Goal: Information Seeking & Learning: Check status

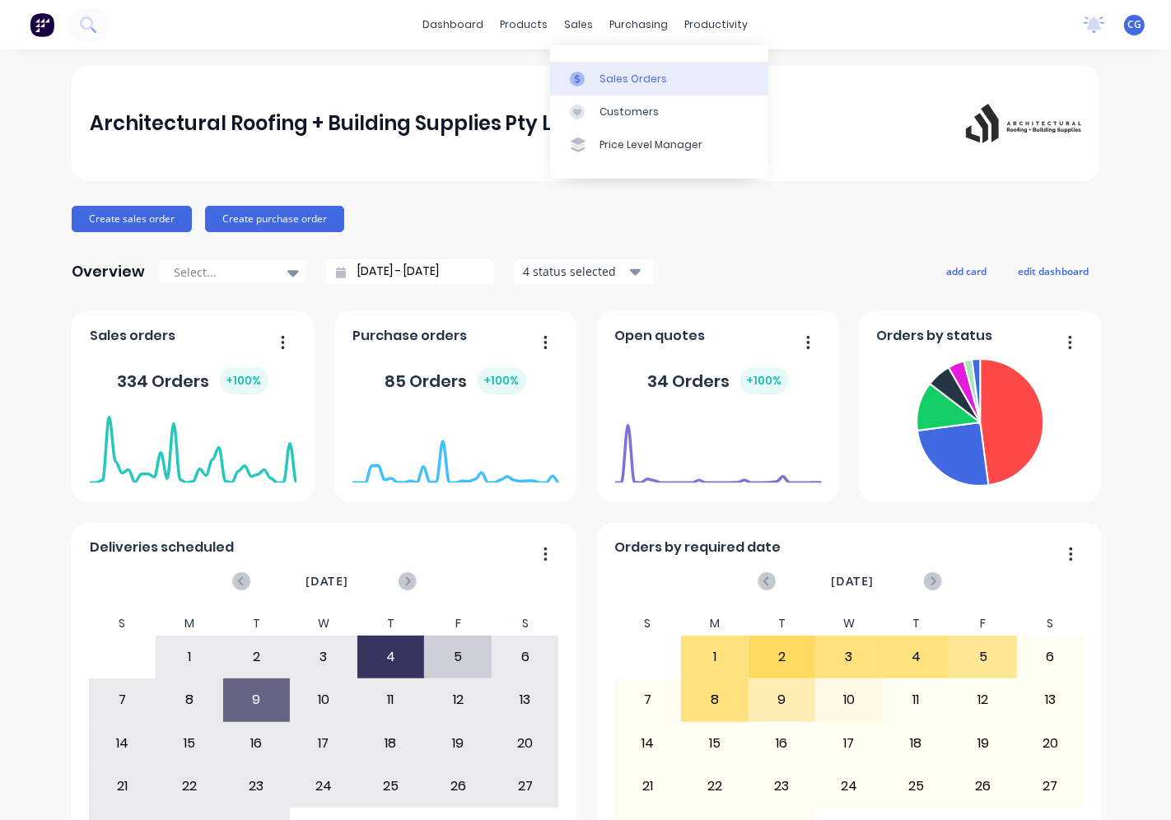
click at [632, 84] on div "Sales Orders" at bounding box center [633, 79] width 68 height 15
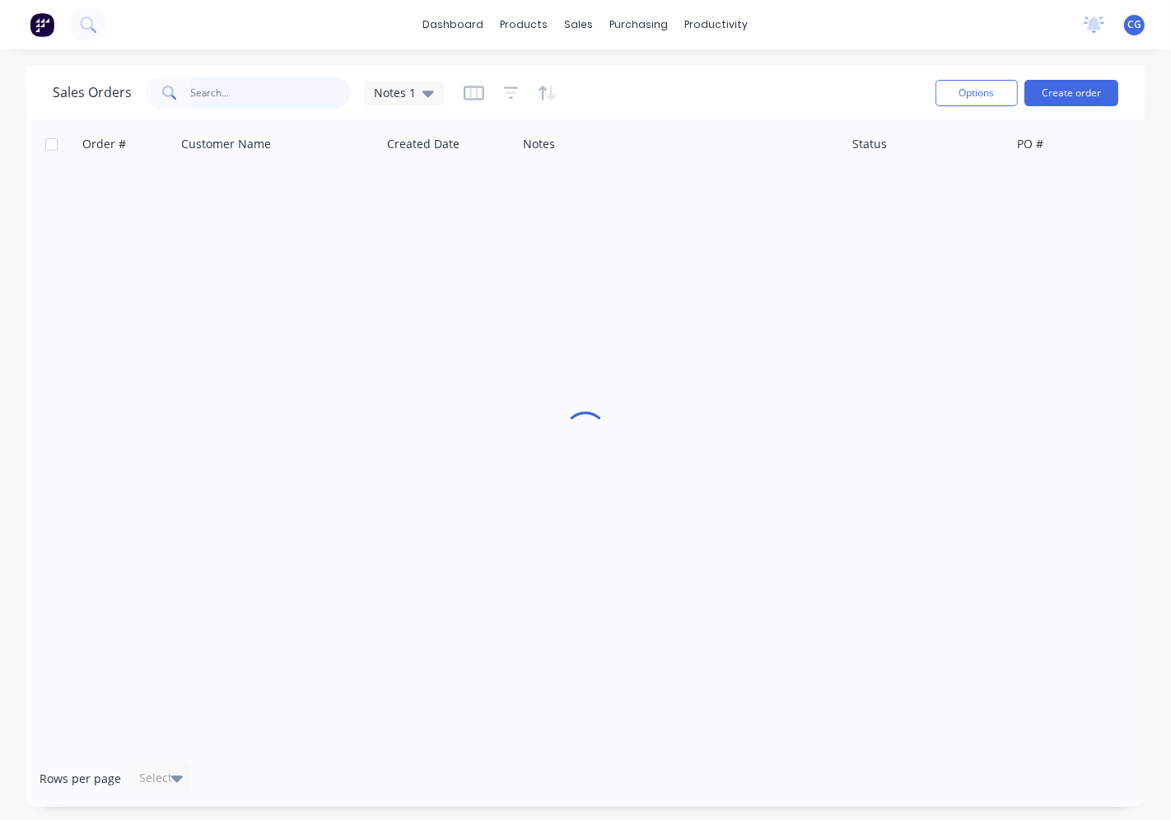
click at [260, 91] on input "text" at bounding box center [271, 93] width 161 height 33
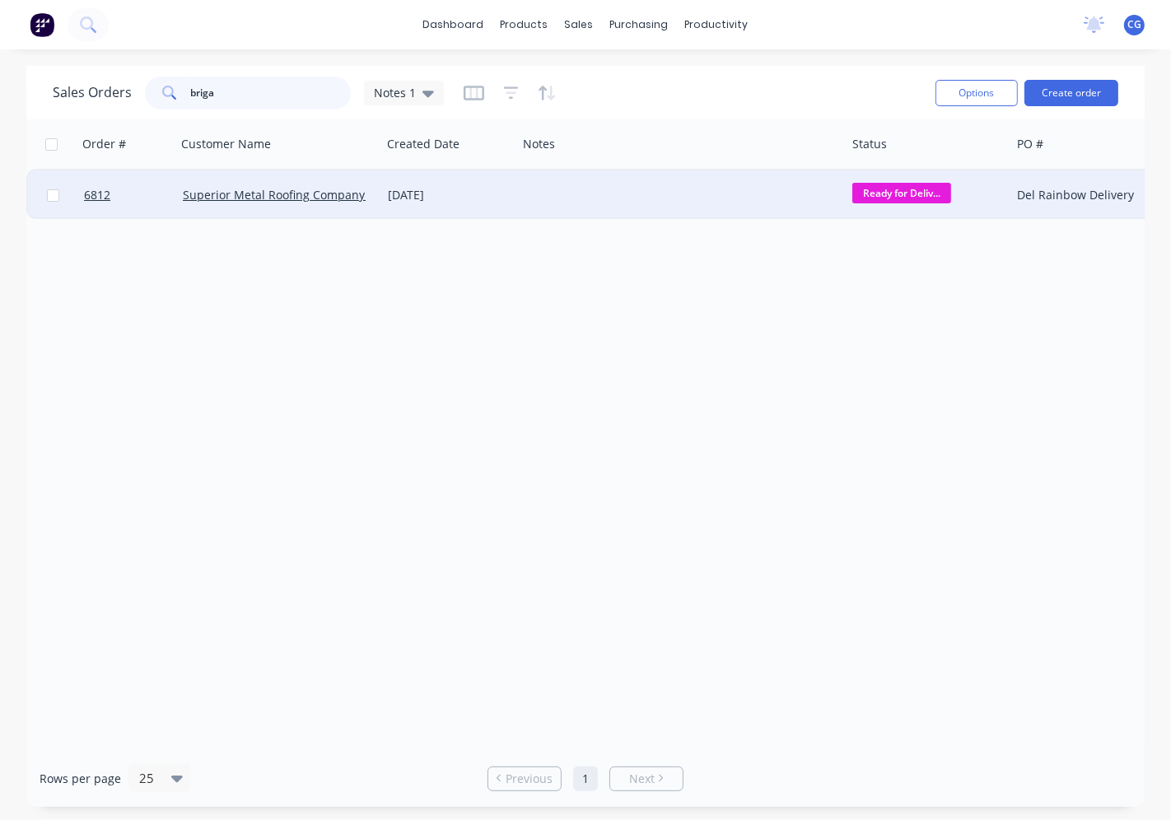
type input "briga"
click at [420, 203] on div "[DATE]" at bounding box center [449, 194] width 136 height 49
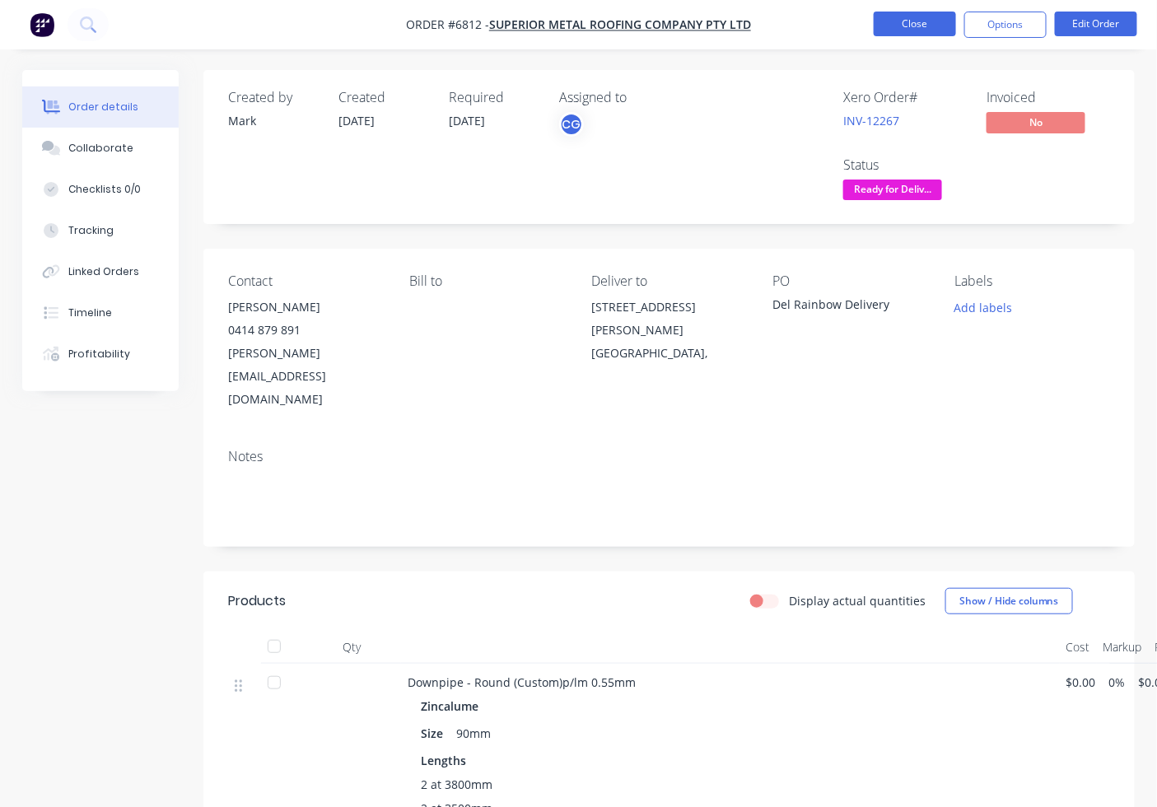
click at [894, 30] on button "Close" at bounding box center [914, 24] width 82 height 25
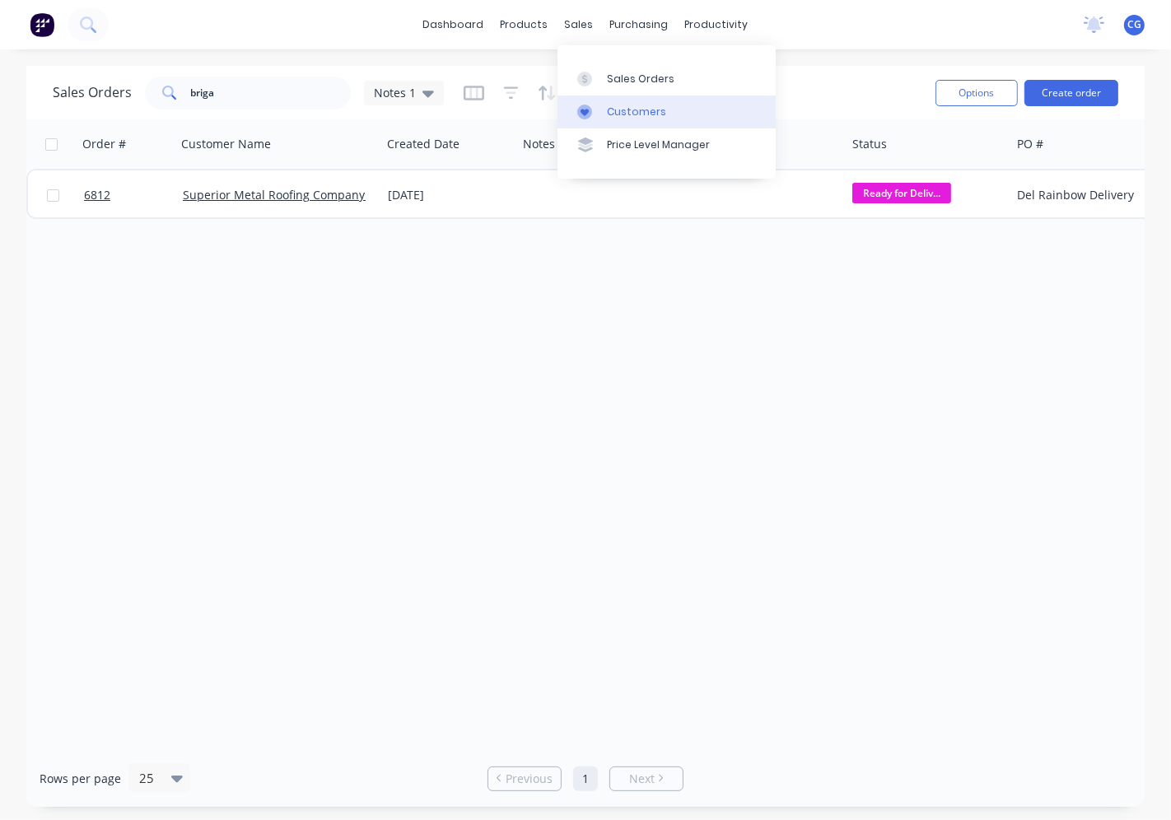
click at [649, 111] on div "Customers" at bounding box center [636, 112] width 59 height 15
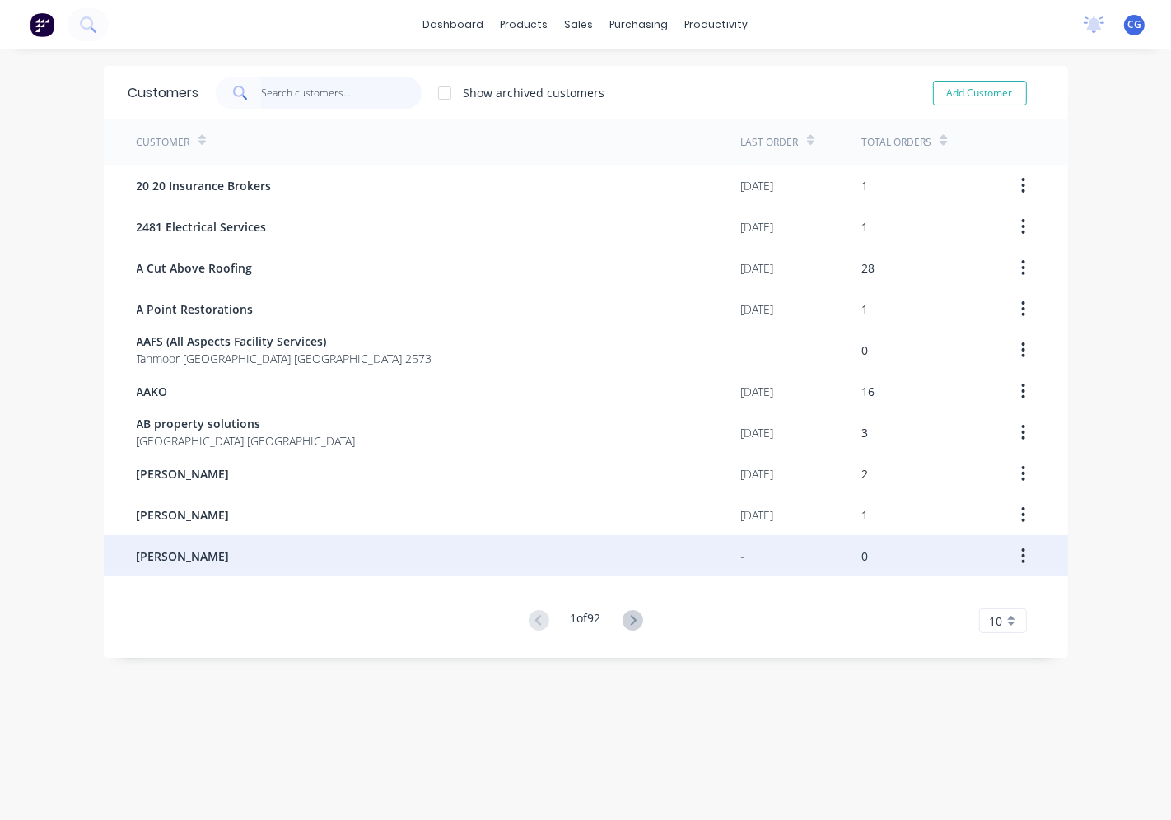
click at [318, 84] on input "text" at bounding box center [341, 93] width 161 height 33
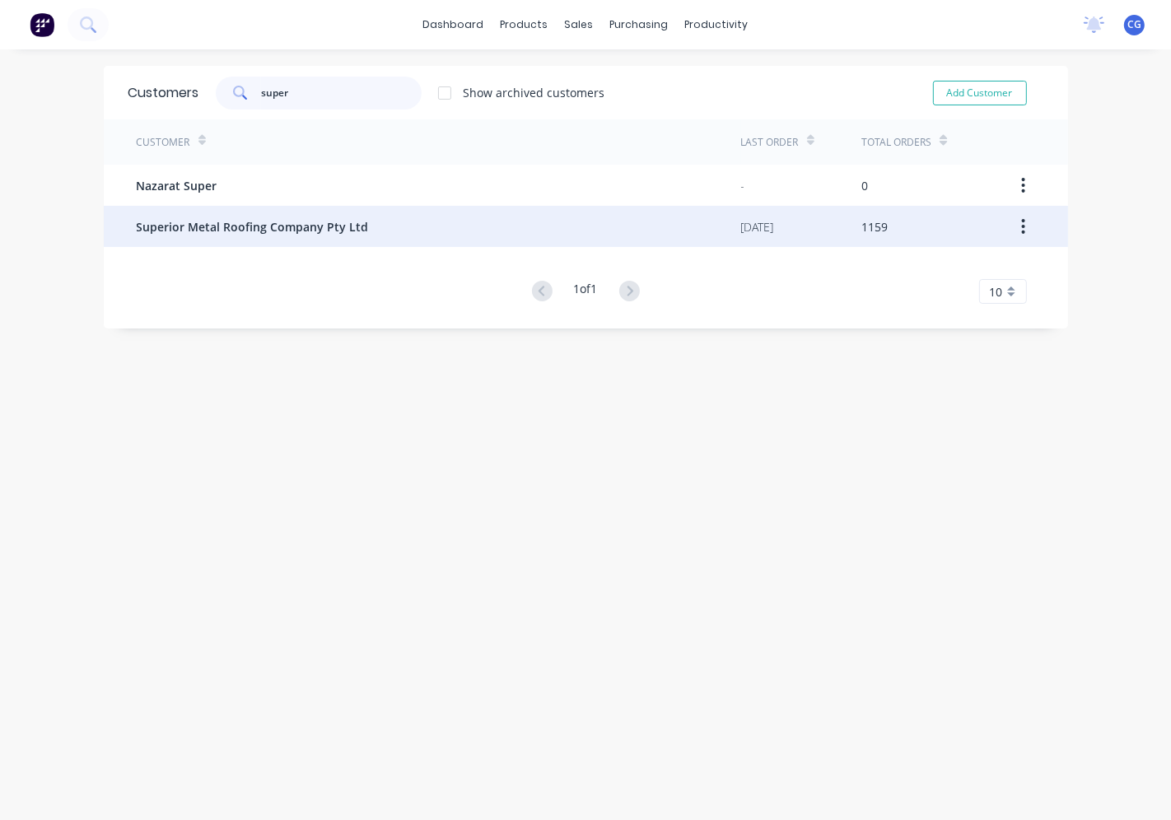
type input "super"
click at [282, 237] on div "Superior Metal Roofing Company Pty Ltd" at bounding box center [439, 226] width 604 height 41
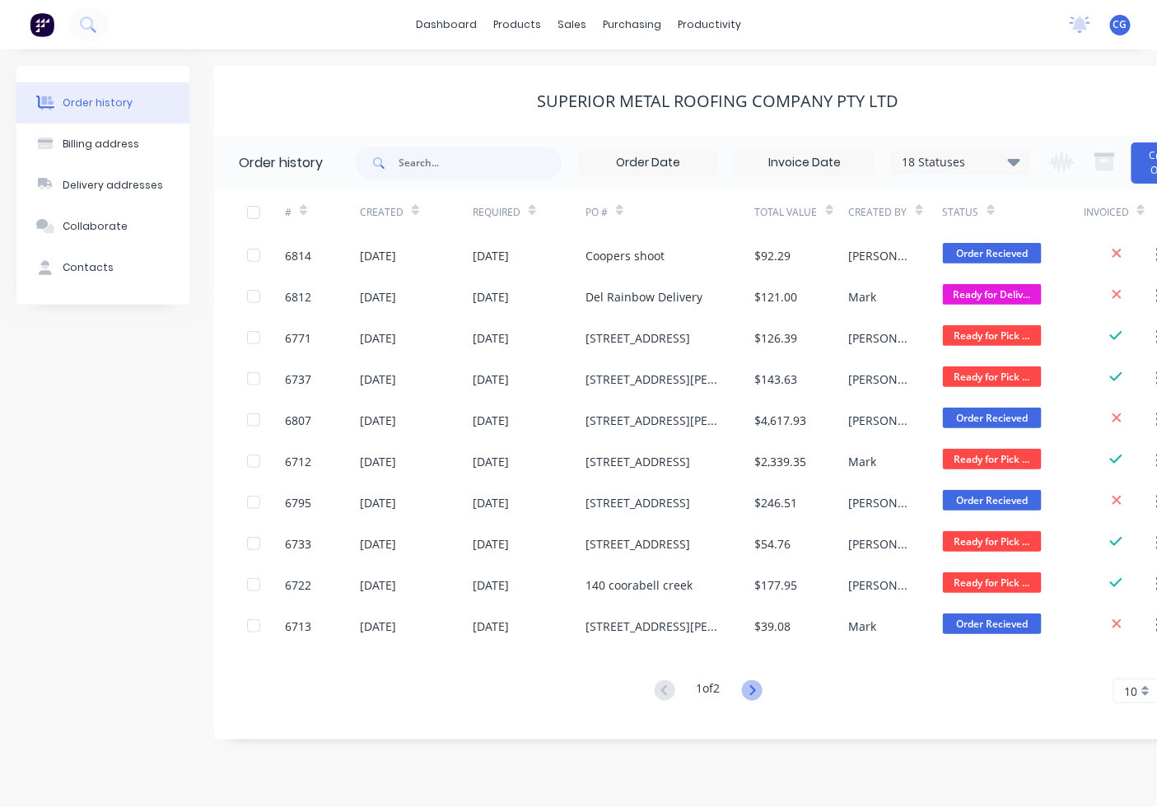
click at [751, 692] on icon at bounding box center [752, 690] width 21 height 21
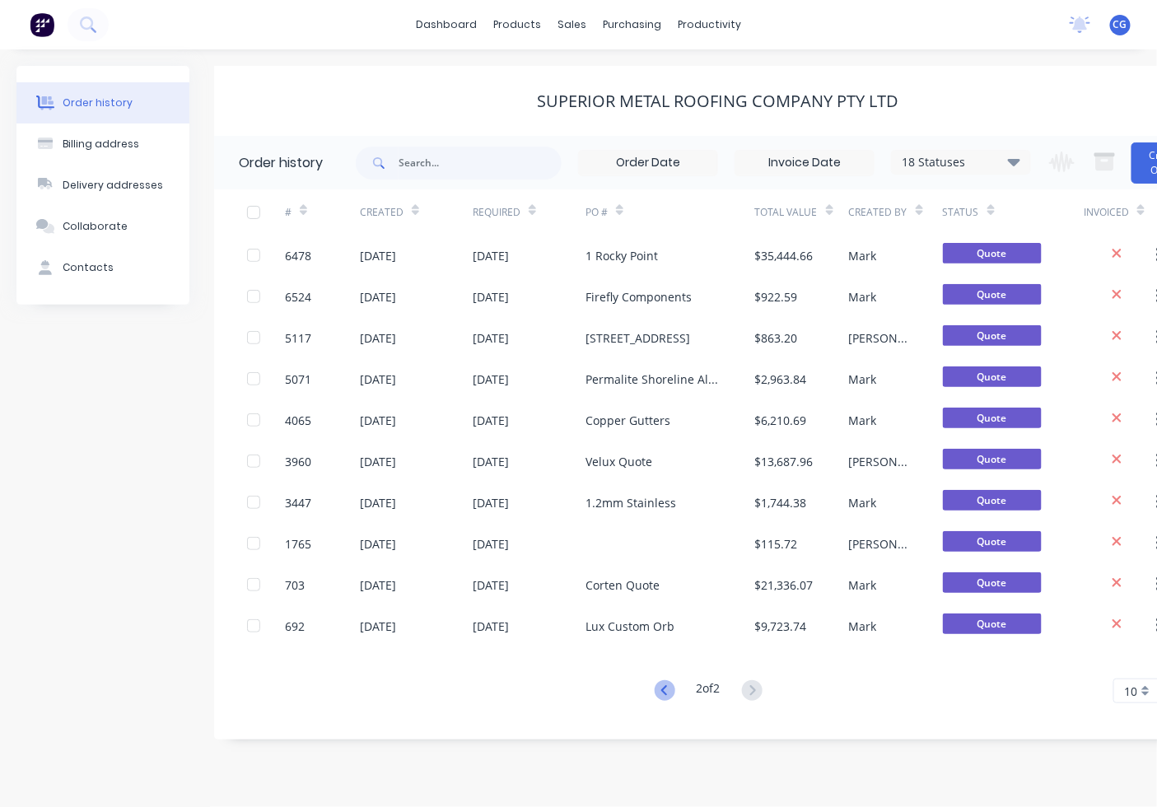
click at [655, 689] on icon at bounding box center [665, 690] width 21 height 21
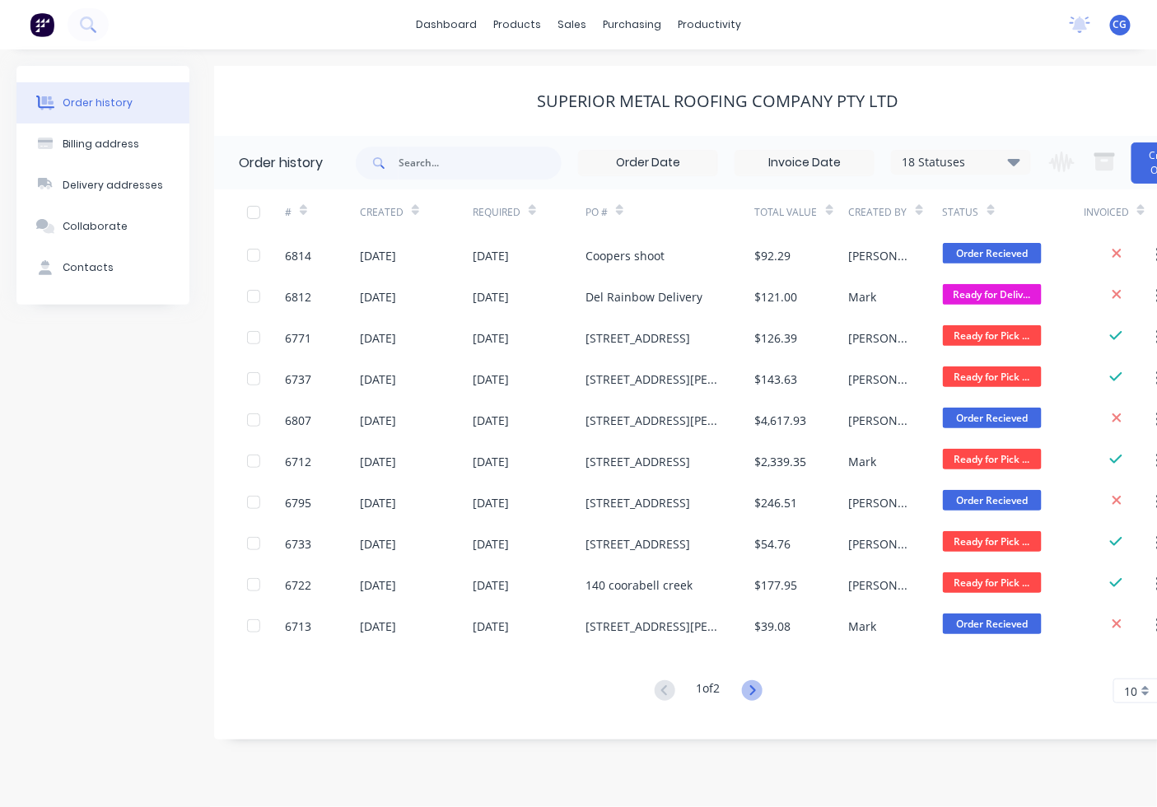
click at [758, 688] on icon at bounding box center [752, 690] width 21 height 21
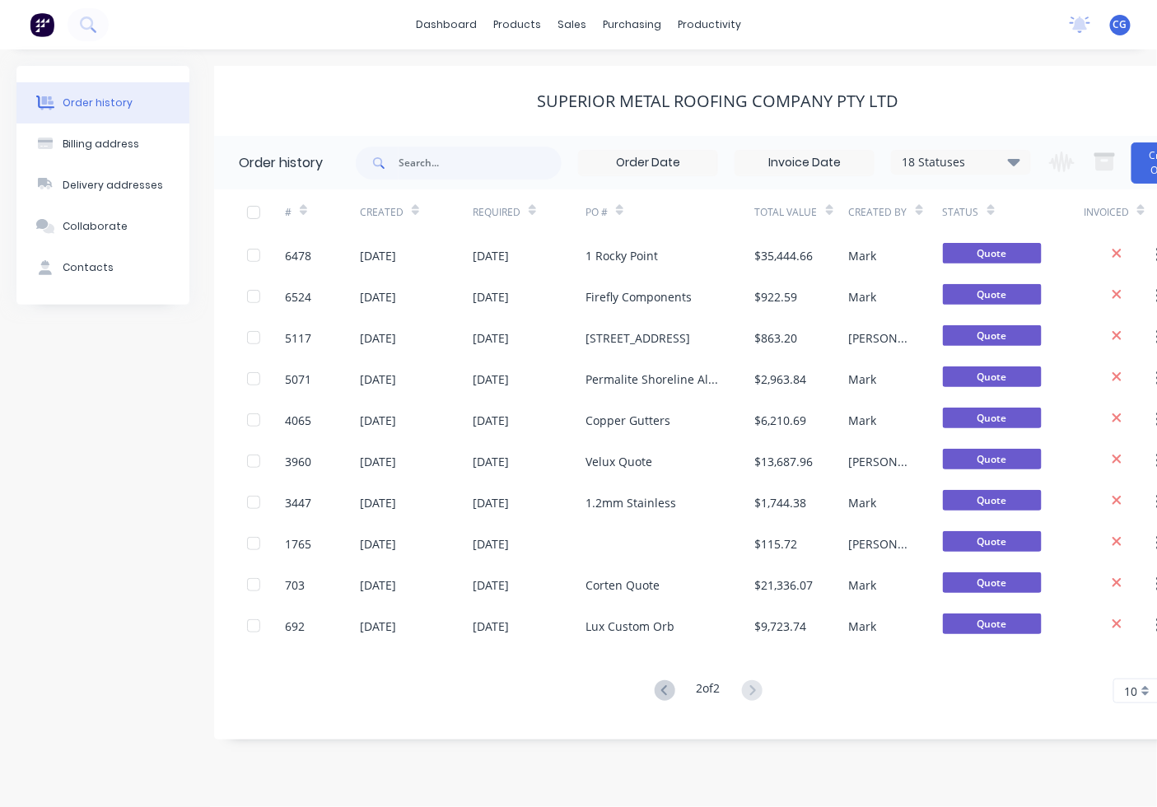
click at [650, 693] on button at bounding box center [665, 691] width 30 height 24
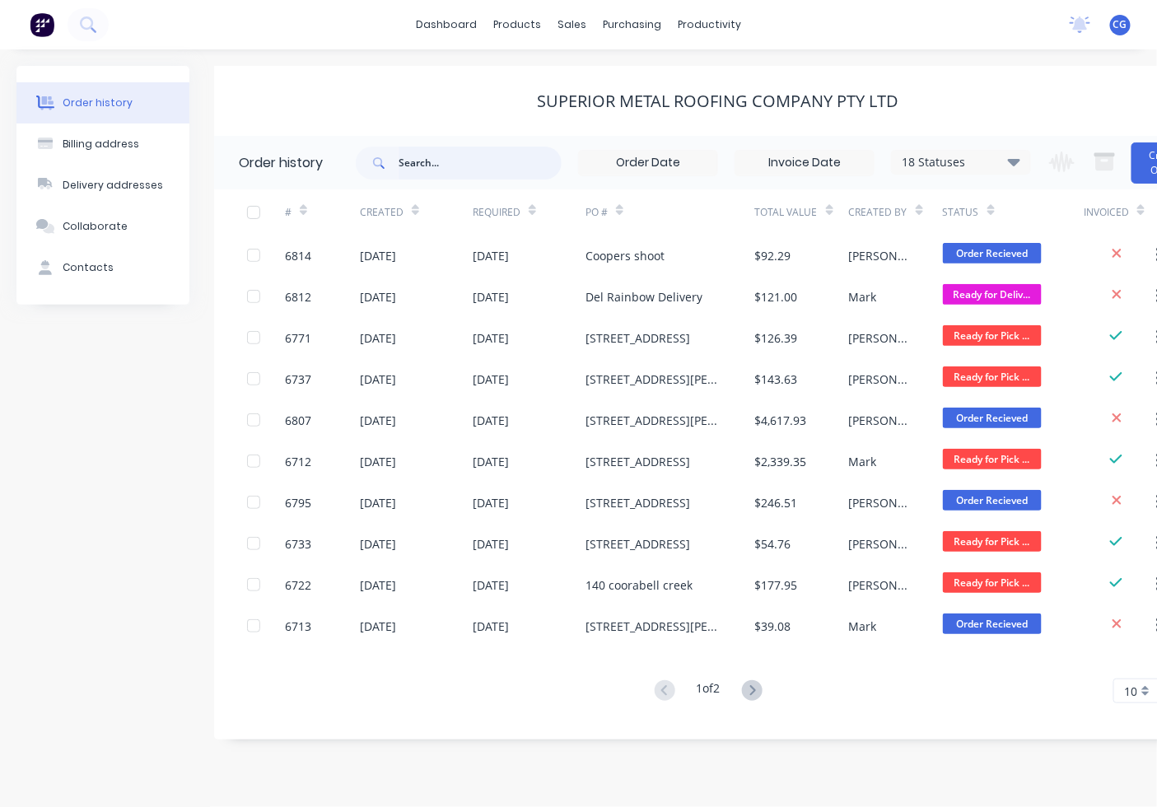
click at [454, 165] on input "text" at bounding box center [479, 163] width 163 height 33
click at [1009, 166] on icon at bounding box center [1014, 161] width 12 height 20
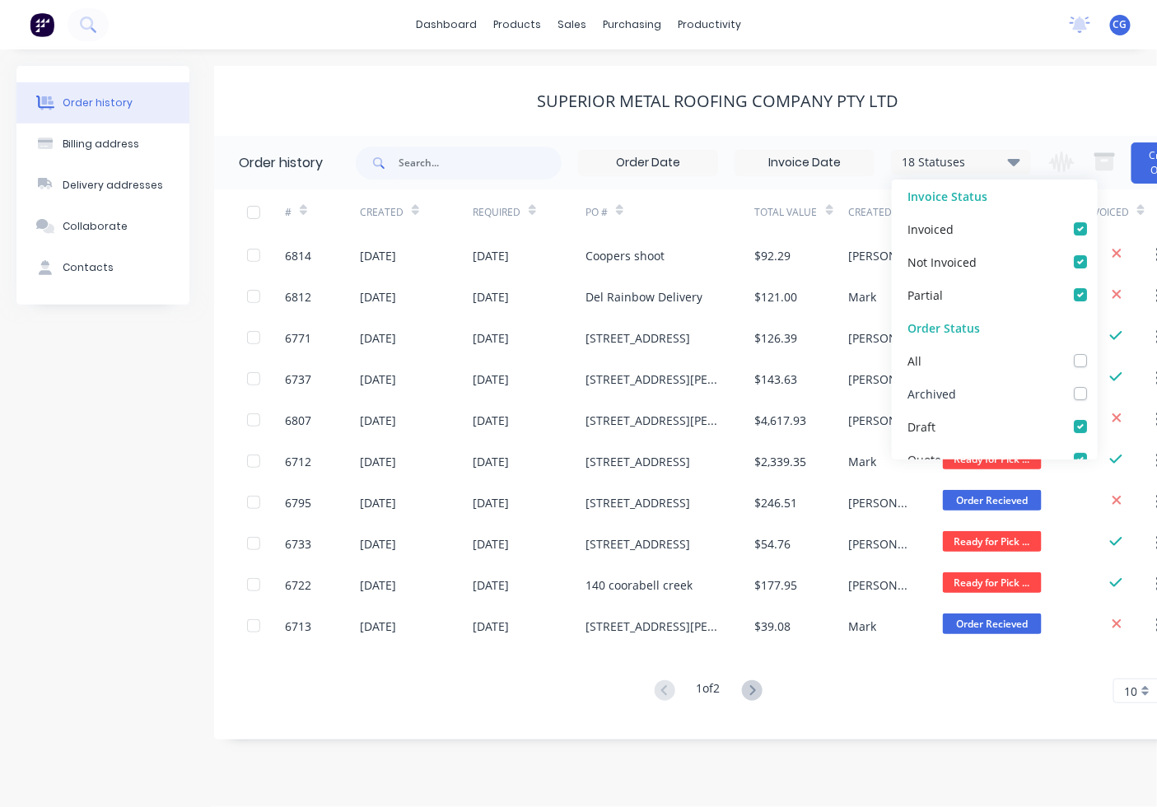
click at [1097, 384] on label at bounding box center [1097, 384] width 0 height 0
click at [1097, 398] on input "checkbox" at bounding box center [1103, 392] width 13 height 16
checkbox input "true"
click at [459, 165] on input "text" at bounding box center [479, 163] width 163 height 33
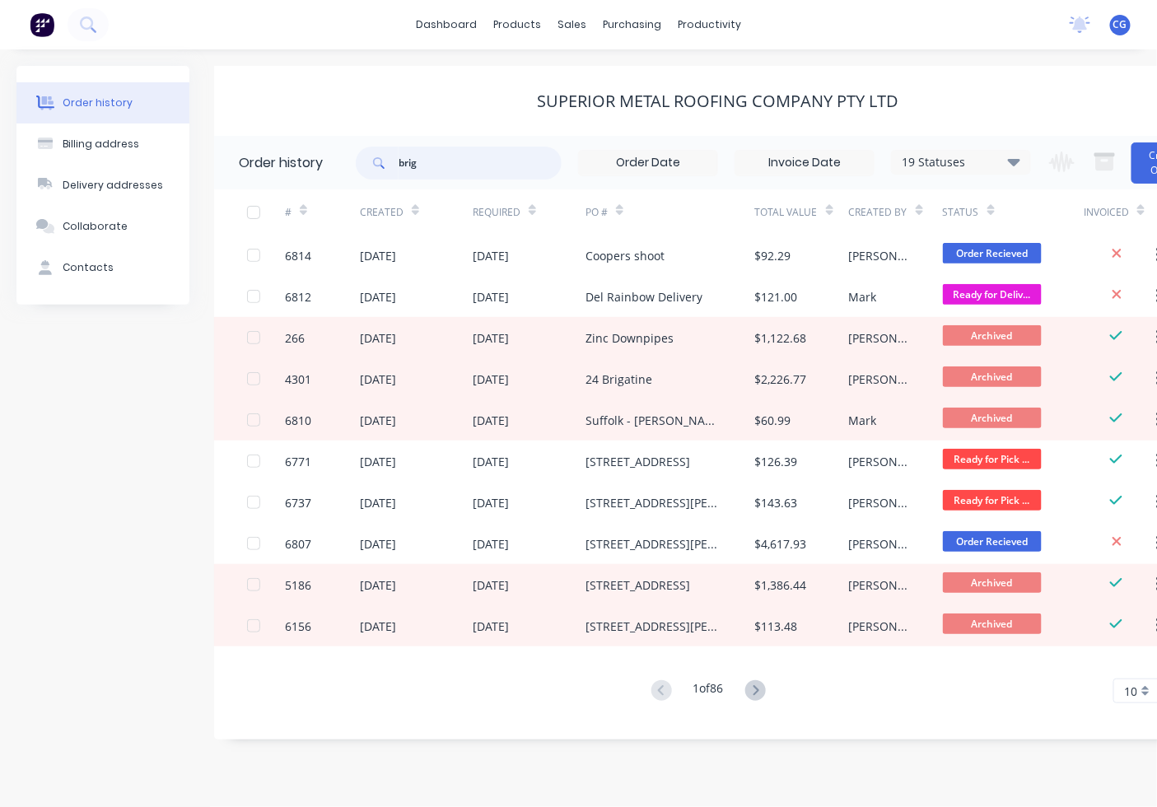
type input "briga"
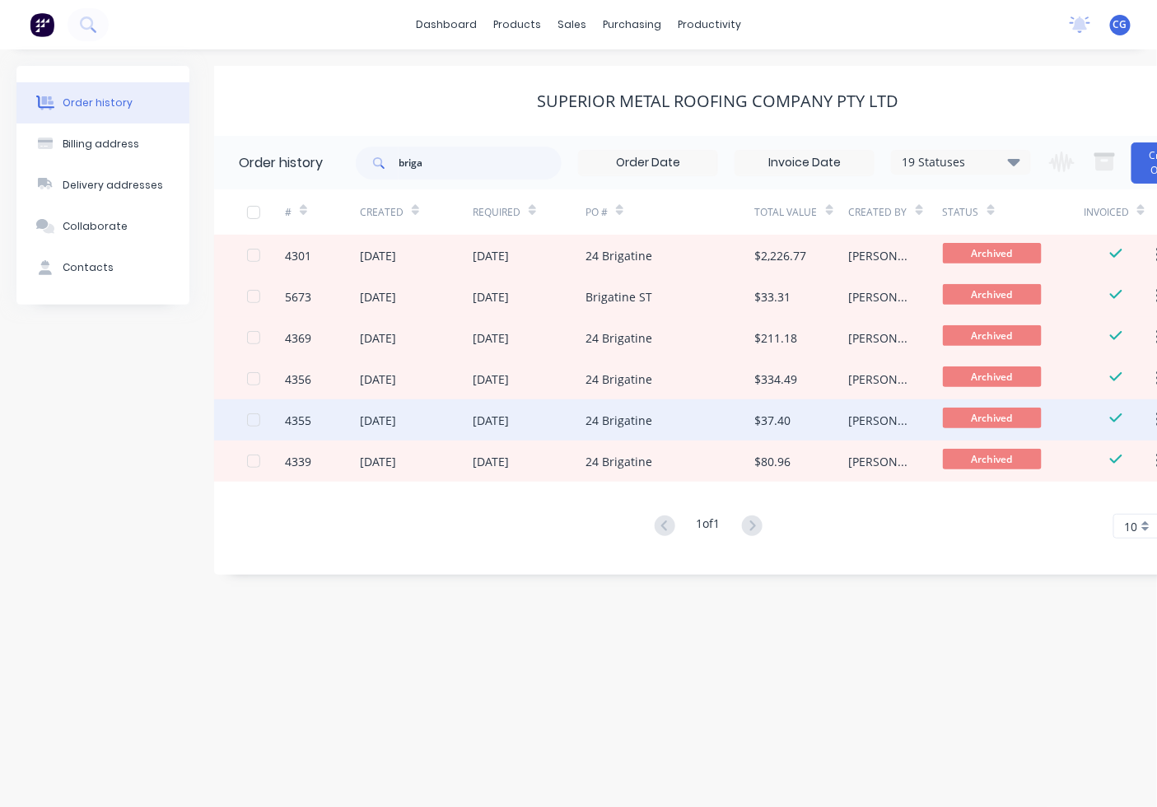
click at [509, 416] on div "[DATE]" at bounding box center [491, 420] width 36 height 17
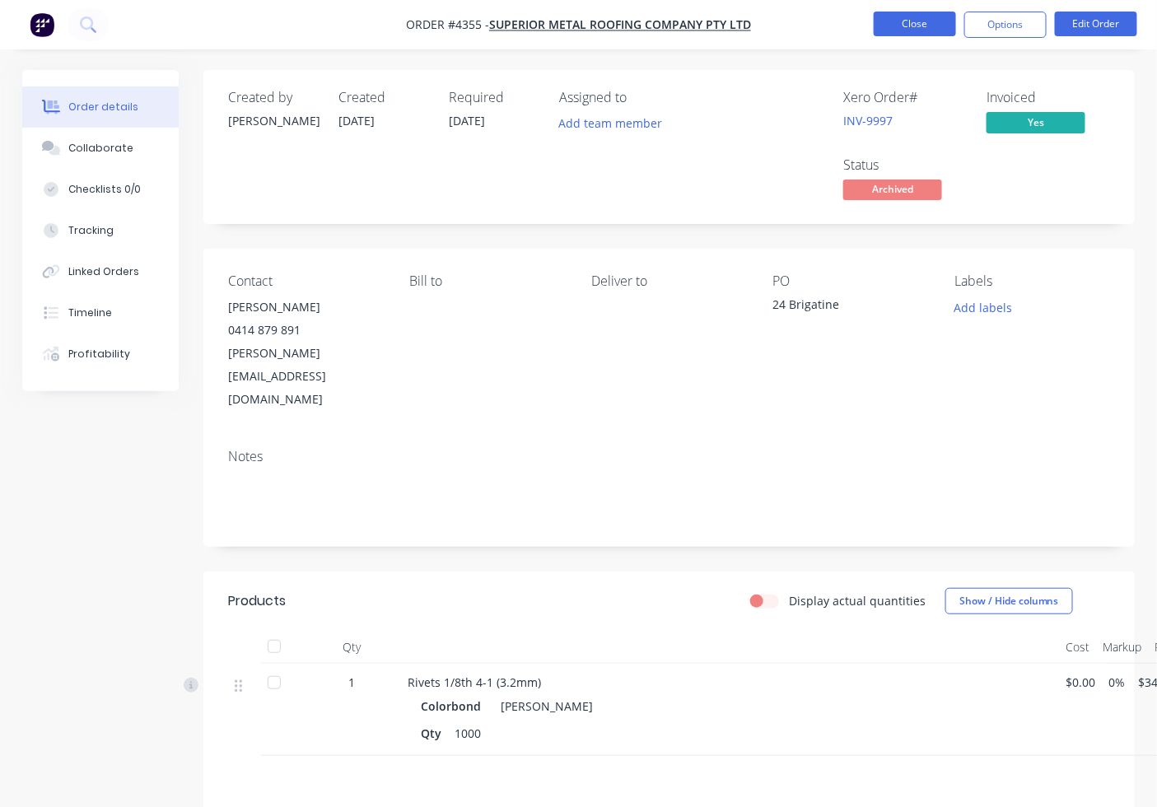
click at [912, 29] on button "Close" at bounding box center [914, 24] width 82 height 25
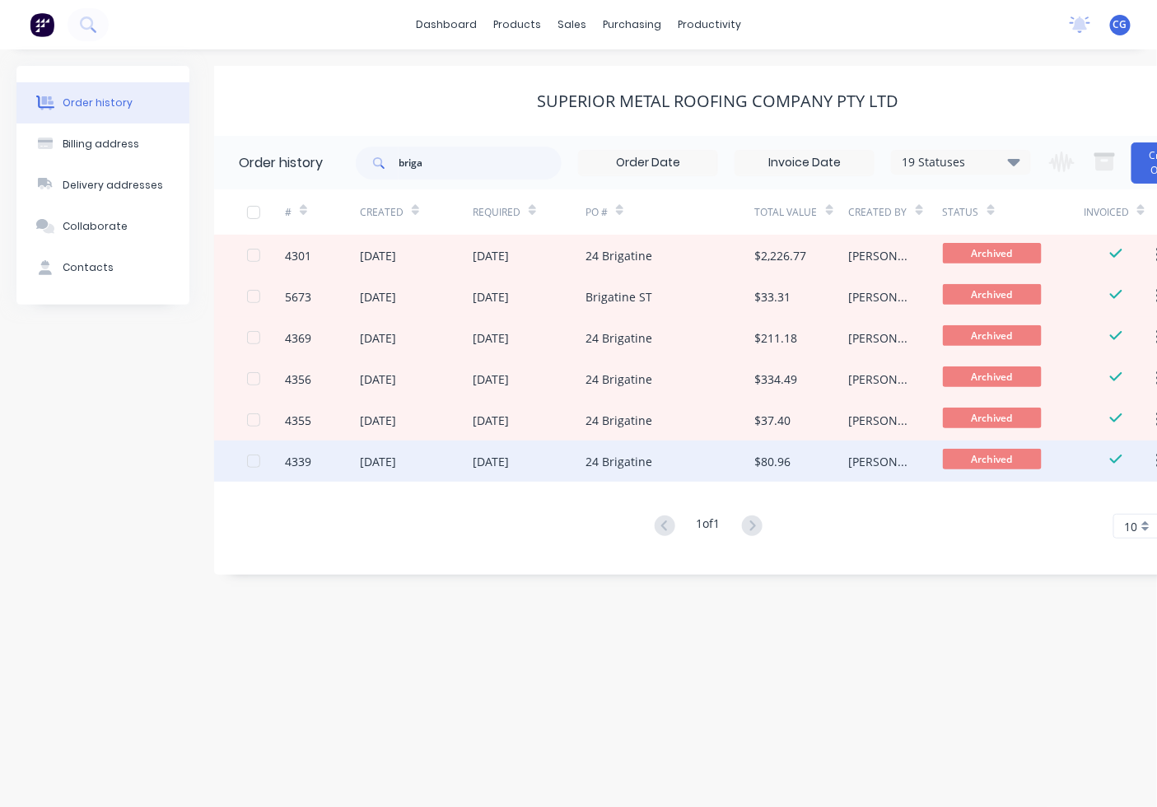
click at [484, 459] on div "[DATE]" at bounding box center [491, 461] width 36 height 17
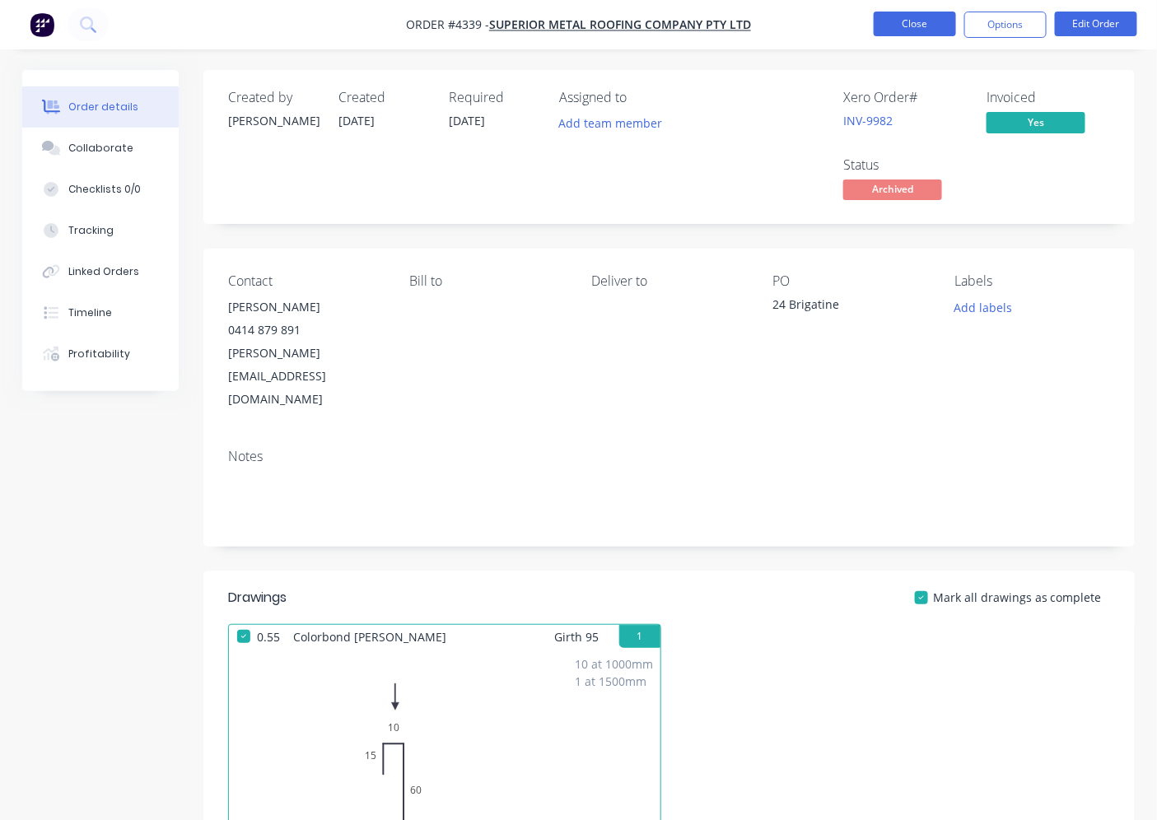
click at [918, 21] on button "Close" at bounding box center [914, 24] width 82 height 25
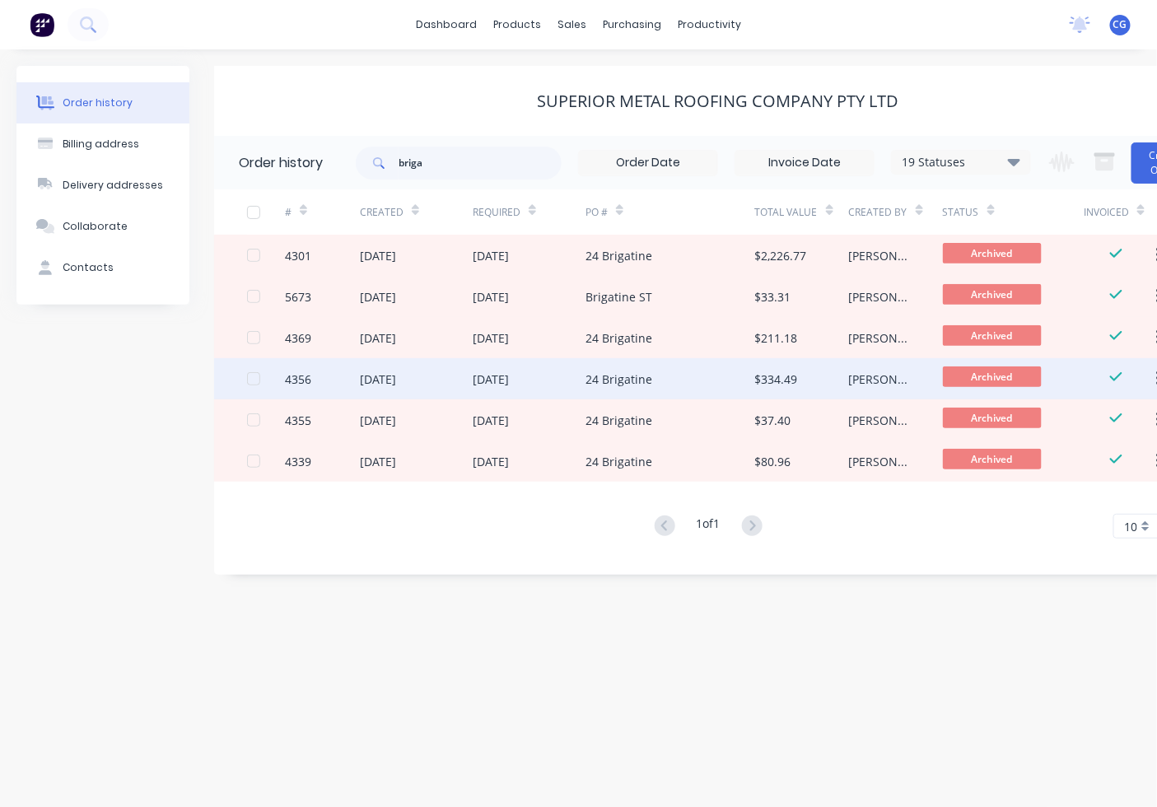
click at [462, 379] on div "[DATE]" at bounding box center [416, 378] width 113 height 41
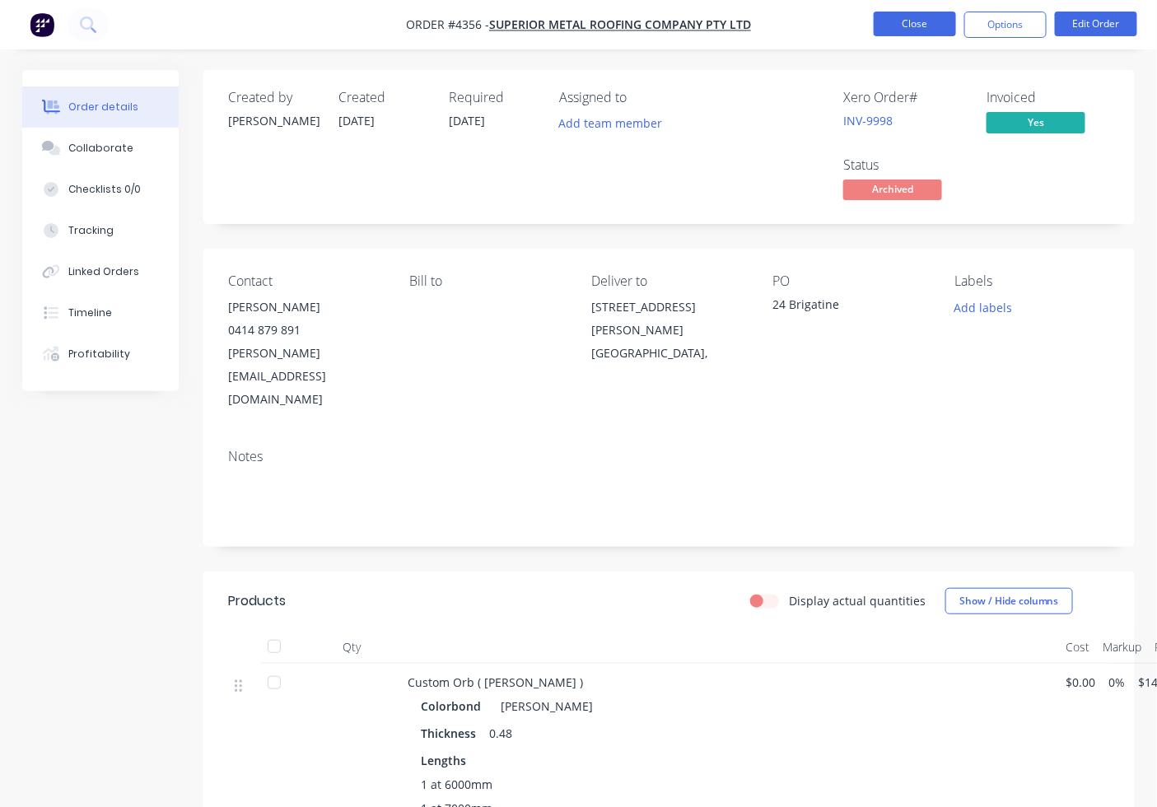
click at [911, 35] on button "Close" at bounding box center [914, 24] width 82 height 25
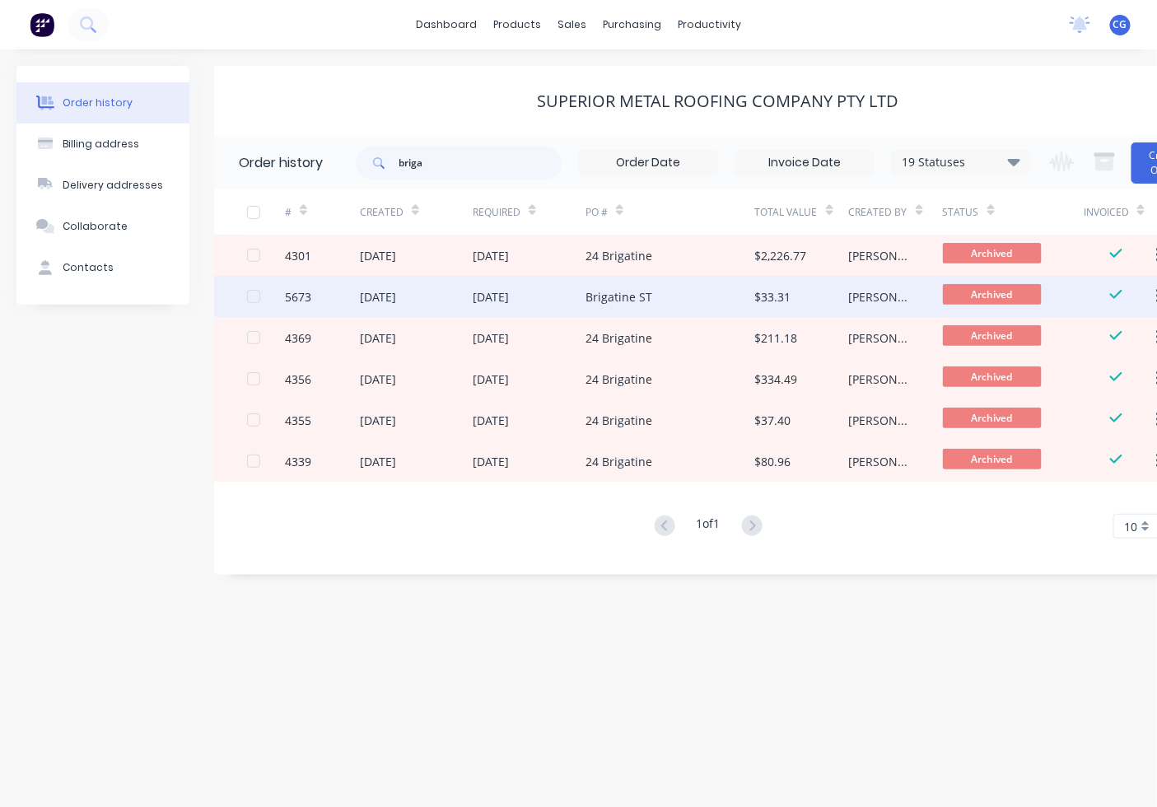
click at [467, 296] on div "[DATE]" at bounding box center [416, 296] width 113 height 41
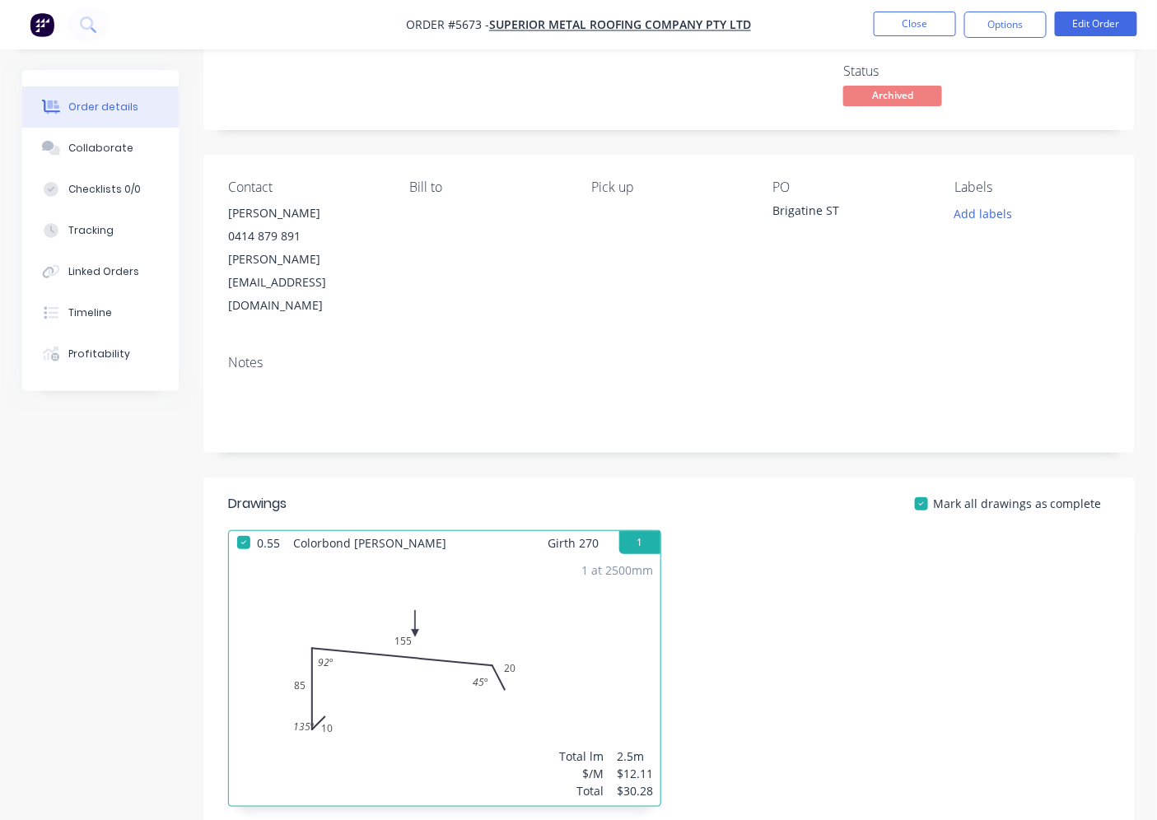
scroll to position [152, 0]
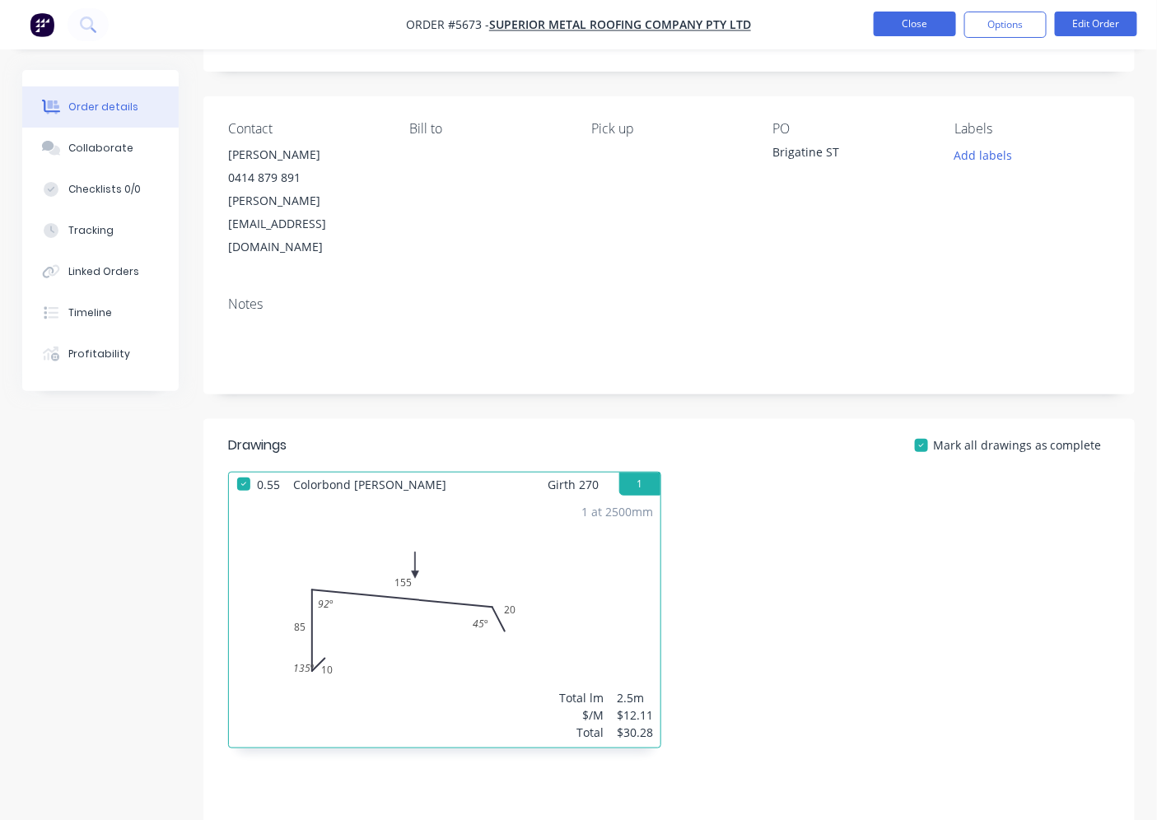
click at [894, 26] on button "Close" at bounding box center [914, 24] width 82 height 25
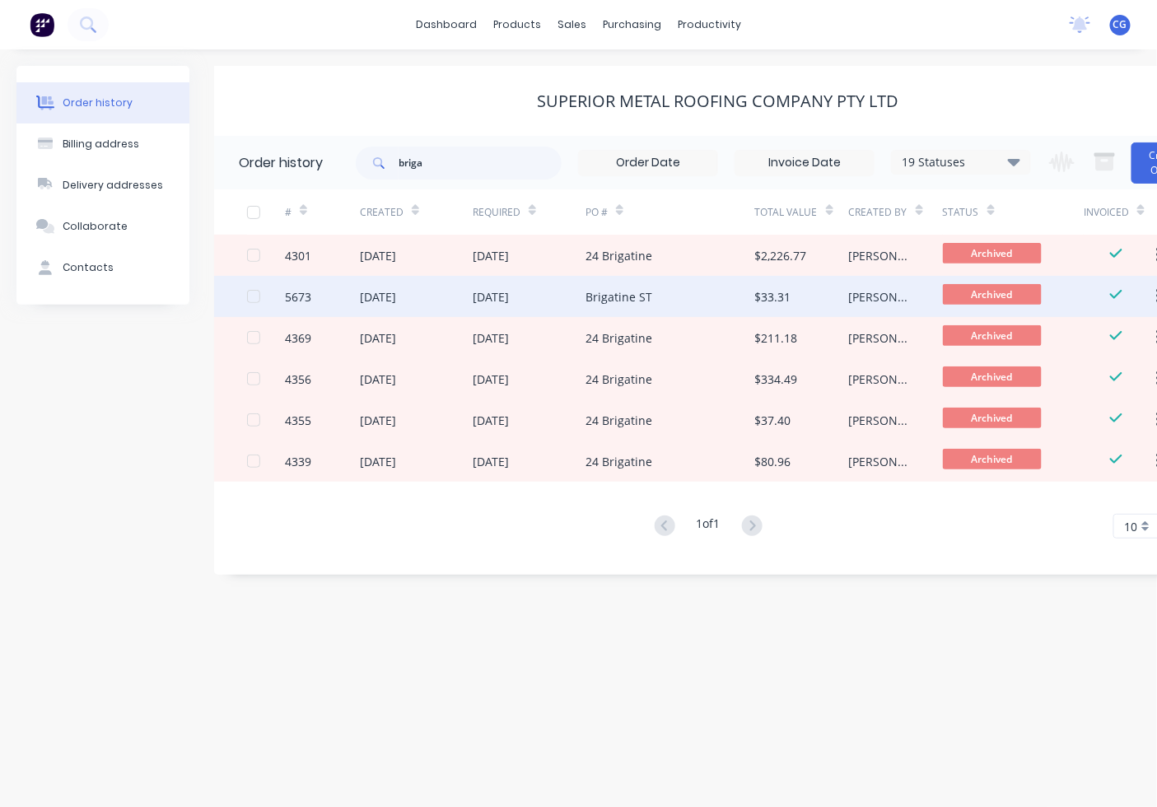
click at [509, 299] on div "[DATE]" at bounding box center [491, 296] width 36 height 17
